Goal: Complete application form

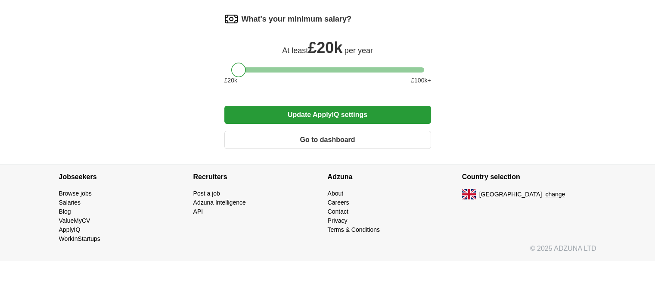
scroll to position [2360, 0]
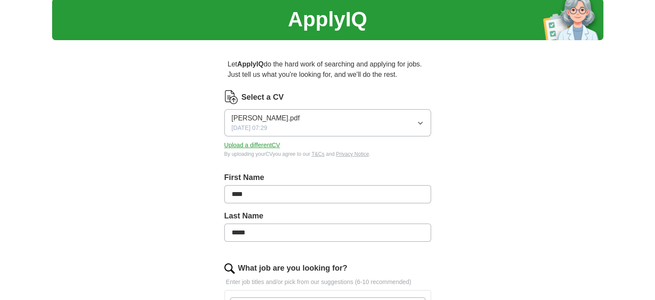
scroll to position [0, 0]
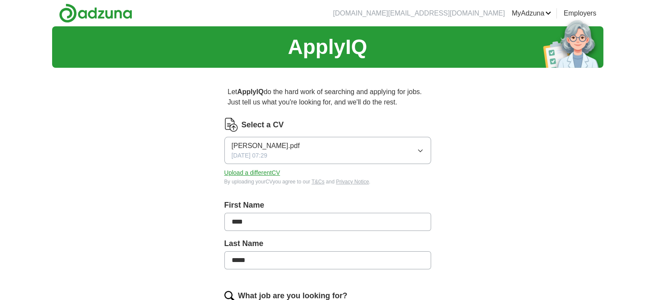
scroll to position [2360, 0]
click at [276, 151] on span "[PERSON_NAME].pdf" at bounding box center [266, 145] width 68 height 10
click at [267, 181] on span "[PERSON_NAME].pdf" at bounding box center [266, 175] width 68 height 10
click at [271, 177] on button "Upload a different CV" at bounding box center [253, 172] width 56 height 9
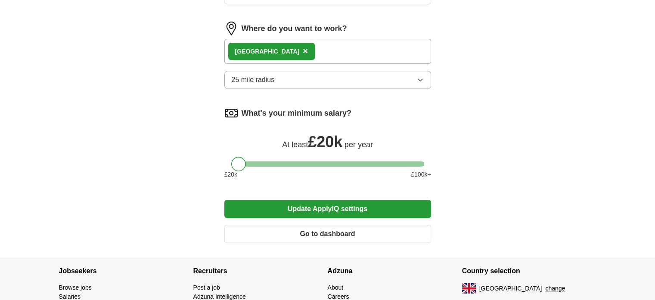
scroll to position [560, 0]
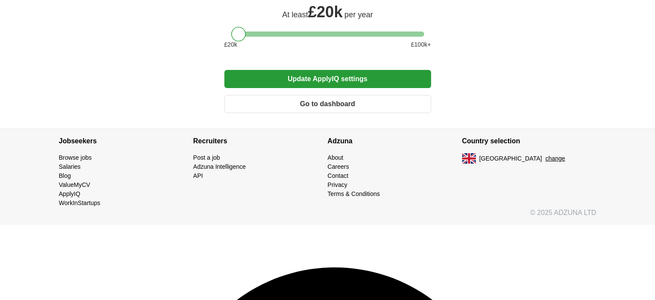
scroll to position [690, 0]
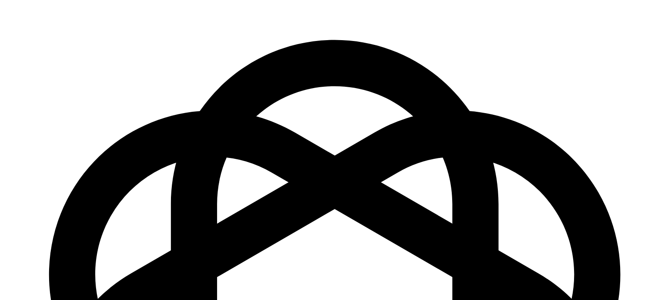
scroll to position [905, 0]
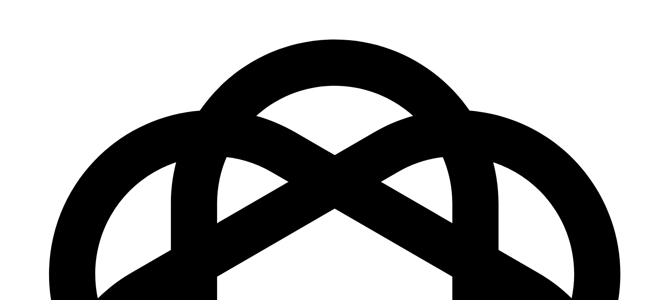
drag, startPoint x: 235, startPoint y: 97, endPoint x: 231, endPoint y: 96, distance: 4.4
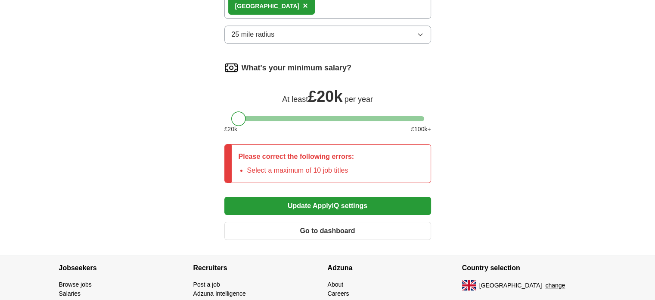
scroll to position [573, 0]
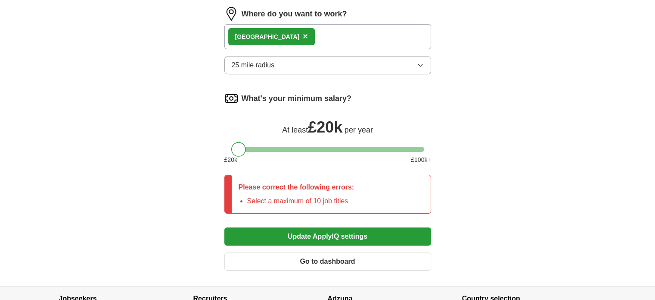
click at [0, 0] on span "×" at bounding box center [0, 0] width 0 height 0
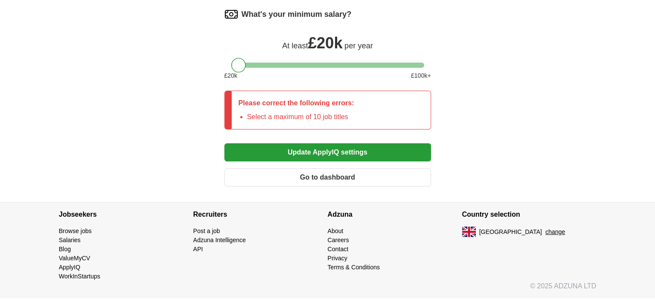
scroll to position [659, 0]
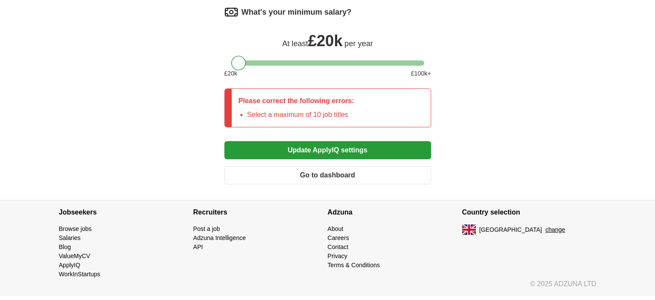
click at [0, 0] on span "×" at bounding box center [0, 0] width 0 height 0
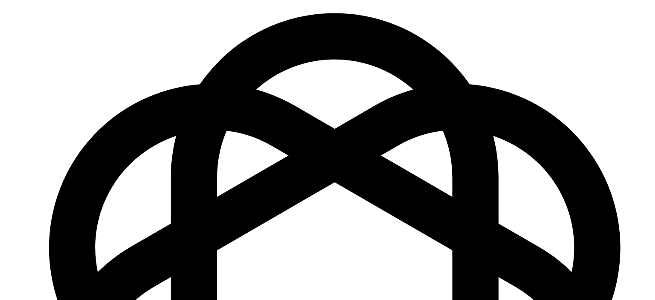
scroll to position [1004, 0]
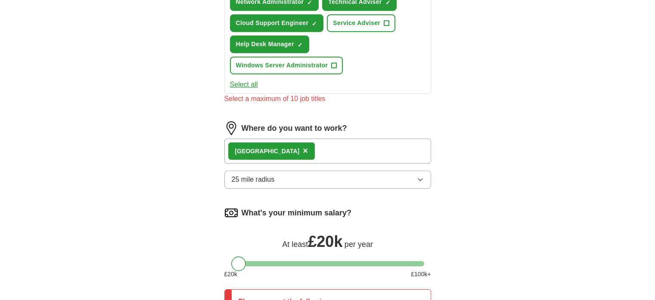
scroll to position [487, 0]
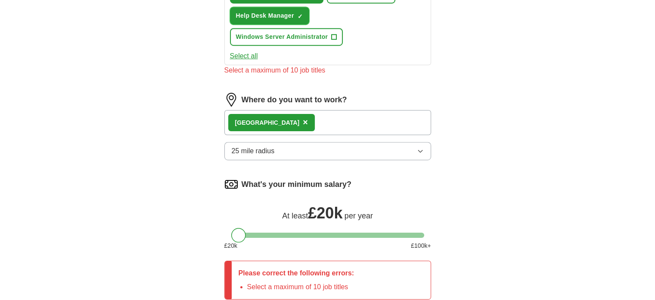
click at [0, 0] on span "×" at bounding box center [0, 0] width 0 height 0
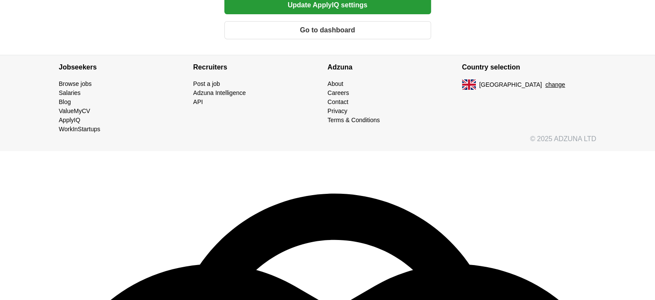
scroll to position [961, 0]
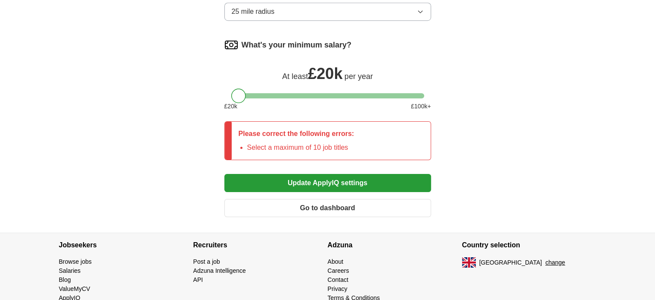
scroll to position [616, 0]
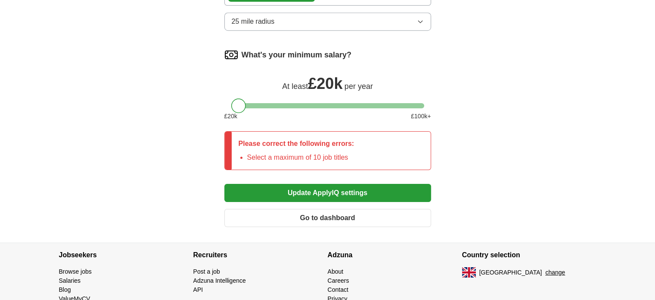
click at [0, 0] on span "×" at bounding box center [0, 0] width 0 height 0
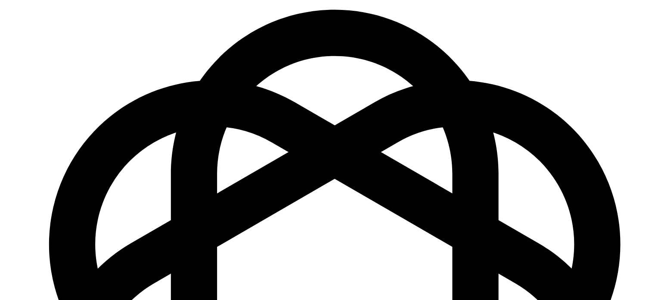
scroll to position [939, 0]
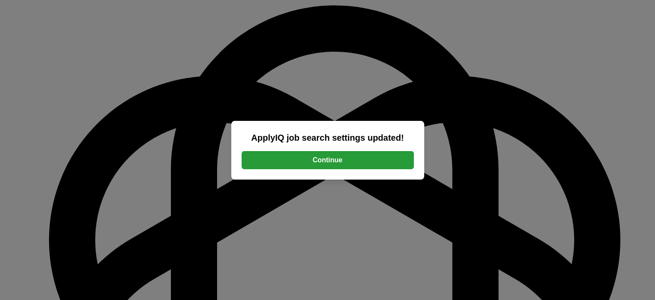
click at [328, 169] on button "Continue" at bounding box center [328, 160] width 172 height 18
